Goal: Information Seeking & Learning: Learn about a topic

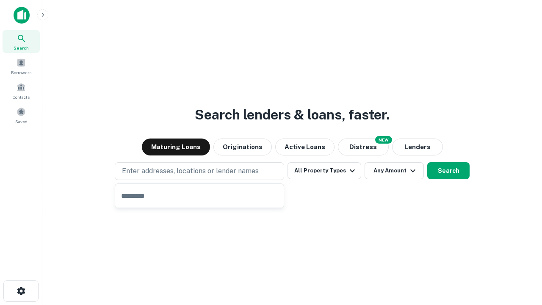
type input "**********"
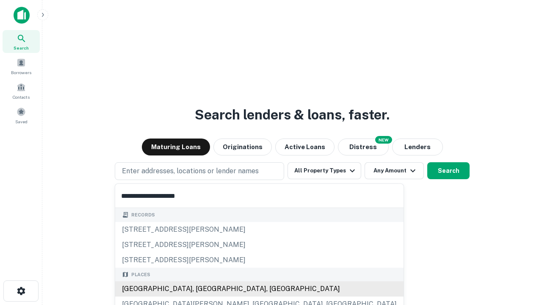
click at [203, 289] on div "[GEOGRAPHIC_DATA], [GEOGRAPHIC_DATA], [GEOGRAPHIC_DATA]" at bounding box center [259, 288] width 288 height 15
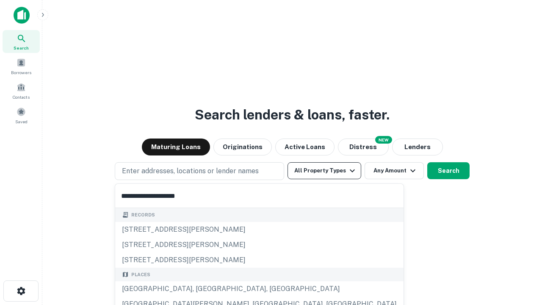
click at [325, 171] on button "All Property Types" at bounding box center [325, 170] width 74 height 17
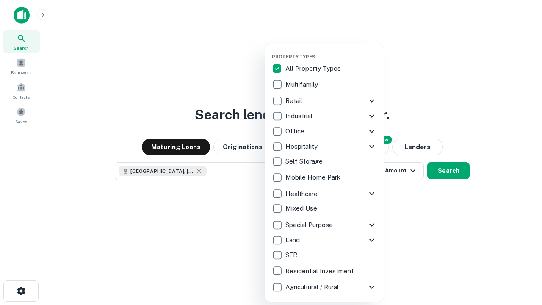
click at [331, 51] on button "button" at bounding box center [331, 51] width 119 height 0
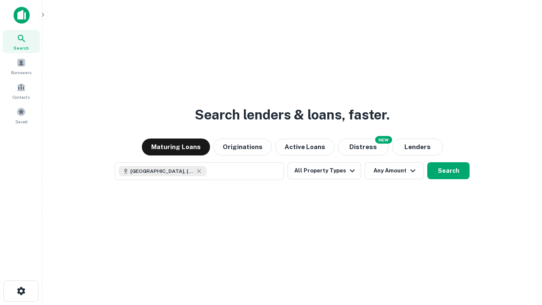
scroll to position [14, 0]
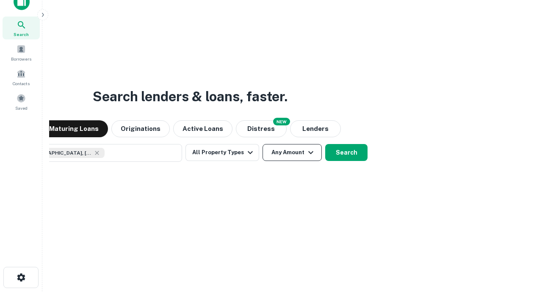
click at [263, 144] on button "Any Amount" at bounding box center [292, 152] width 59 height 17
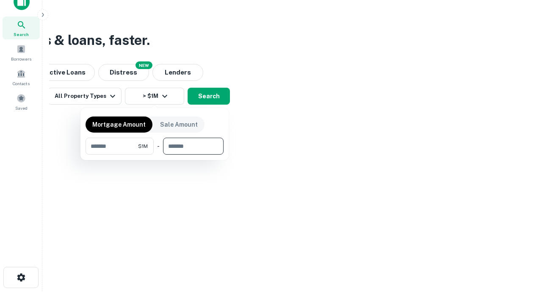
type input "*******"
click at [155, 155] on button "button" at bounding box center [155, 155] width 138 height 0
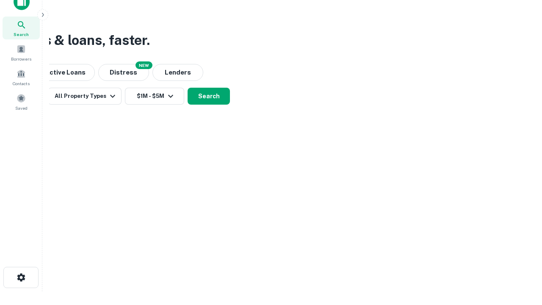
scroll to position [14, 0]
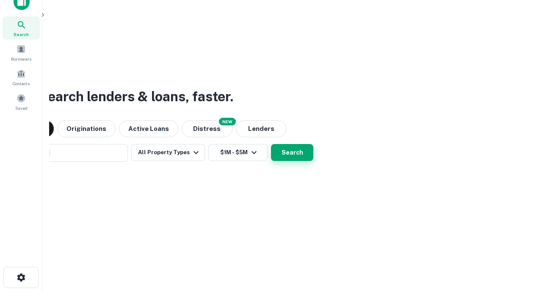
click at [271, 144] on button "Search" at bounding box center [292, 152] width 42 height 17
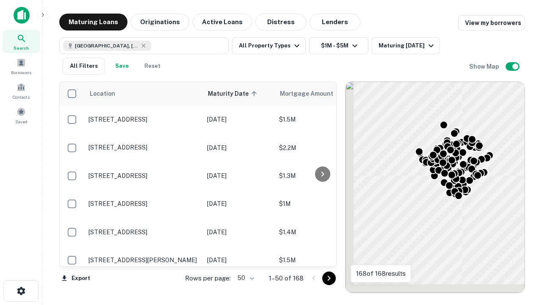
click at [244, 278] on body "Search Borrowers Contacts Saved Maturing Loans Originations Active Loans Distre…" at bounding box center [271, 152] width 542 height 305
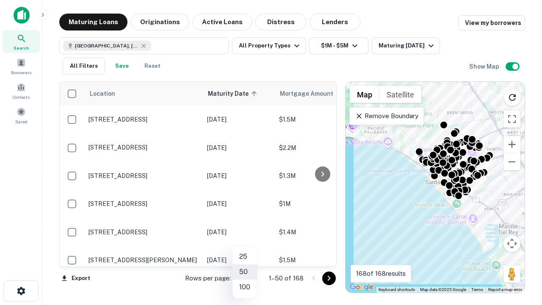
click at [245, 257] on li "25" at bounding box center [245, 256] width 25 height 15
